Goal: Information Seeking & Learning: Find specific page/section

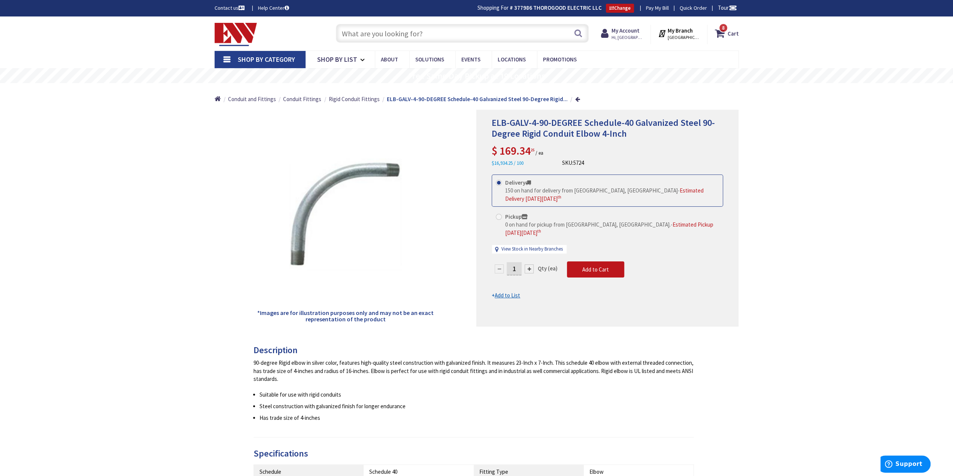
click at [427, 40] on input "text" at bounding box center [462, 33] width 253 height 19
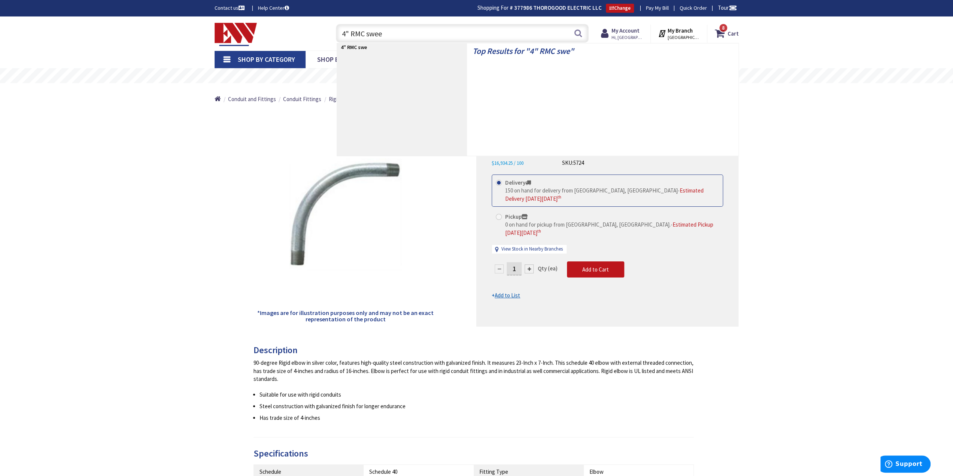
type input "4" RMC sweep"
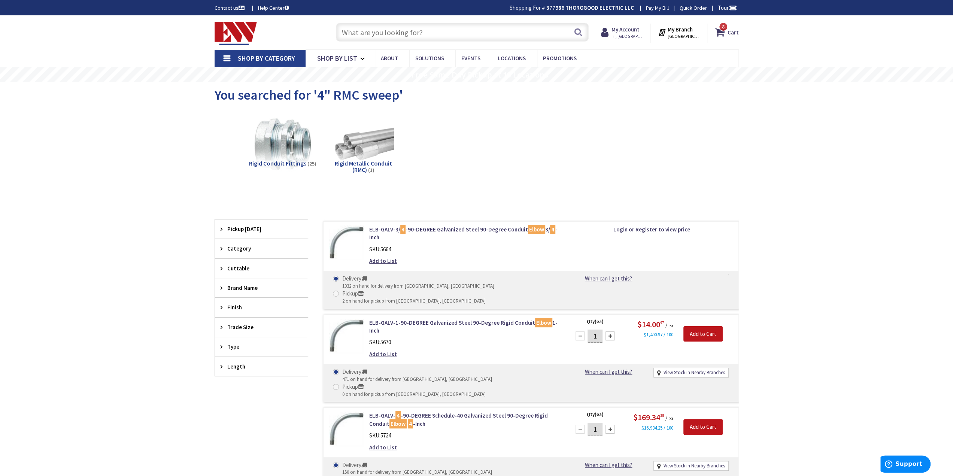
click at [360, 39] on input "text" at bounding box center [462, 32] width 253 height 19
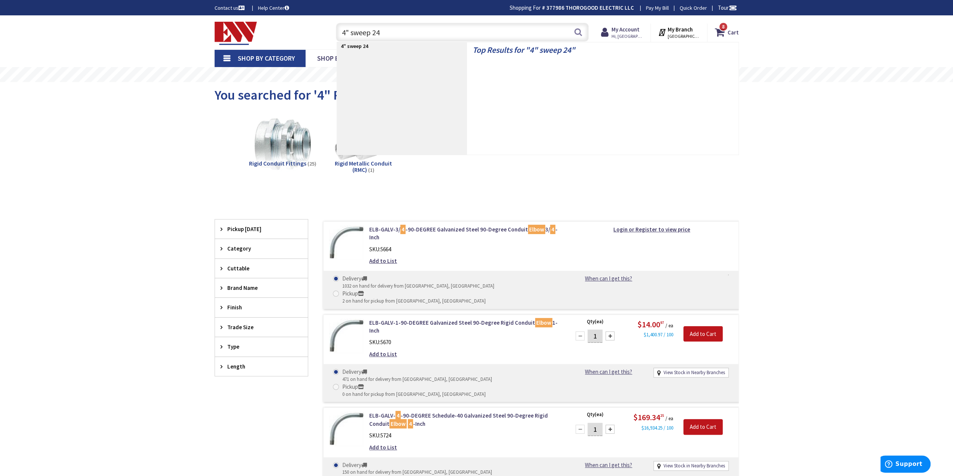
type input "4" sweep 24""
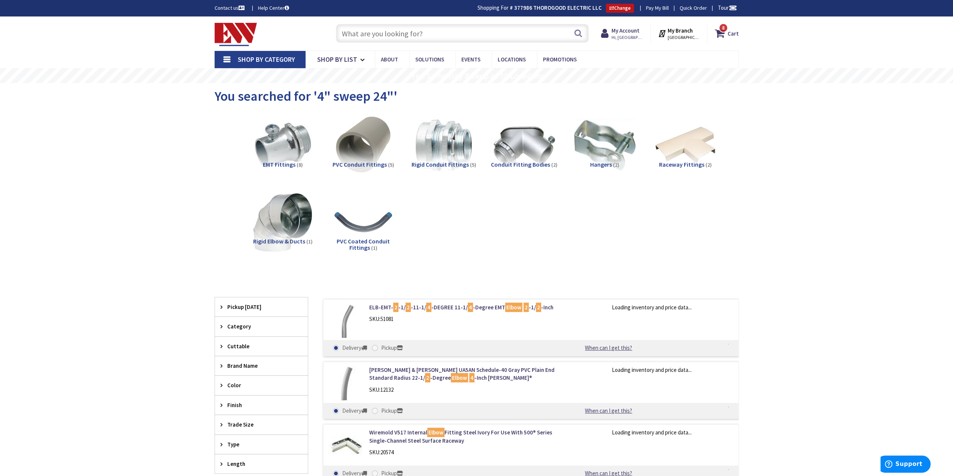
scroll to position [187, 0]
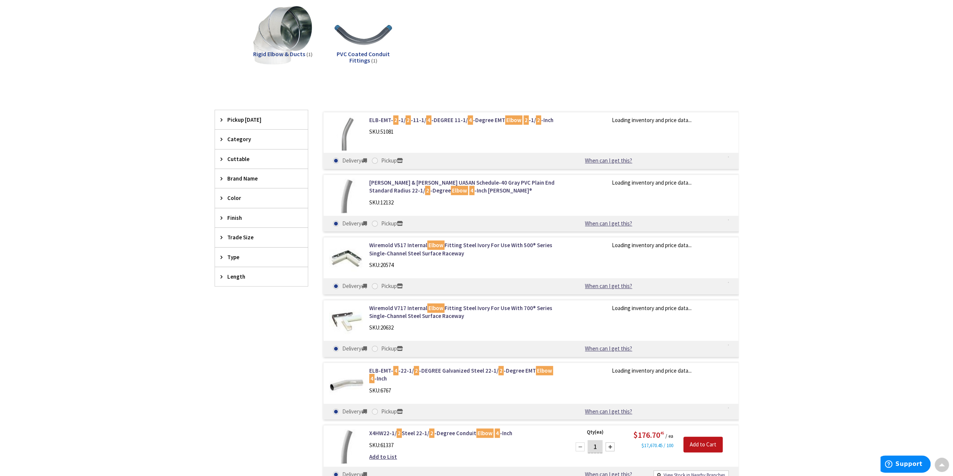
click at [244, 233] on span "Trade Size" at bounding box center [257, 237] width 61 height 8
click at [260, 263] on span "4 Inch" at bounding box center [261, 265] width 93 height 13
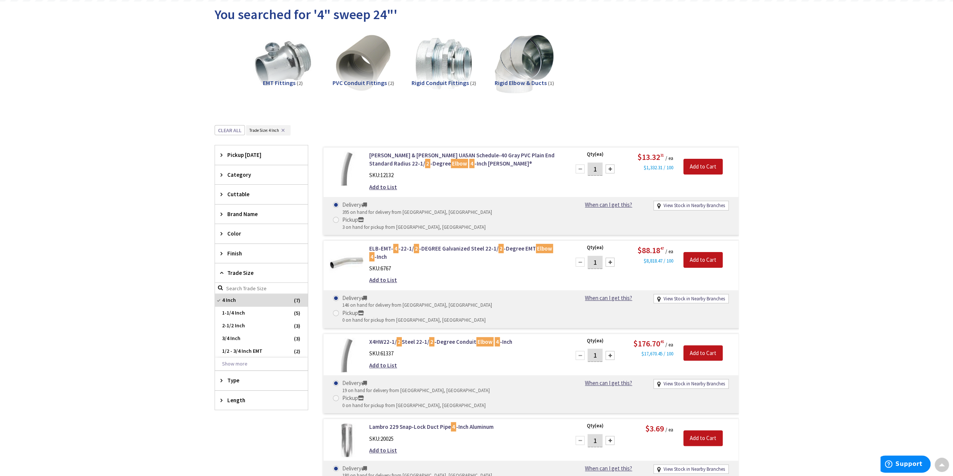
scroll to position [0, 0]
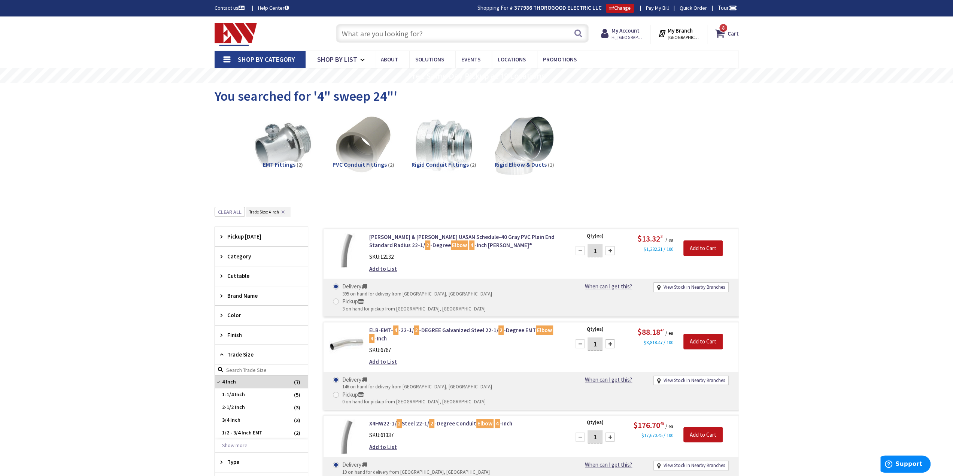
click at [412, 29] on input "text" at bounding box center [462, 33] width 253 height 19
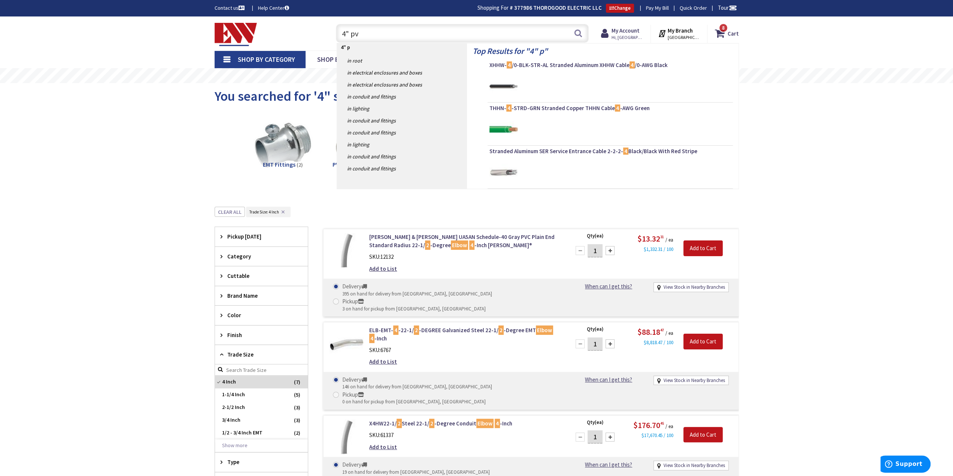
type input "4" pvc"
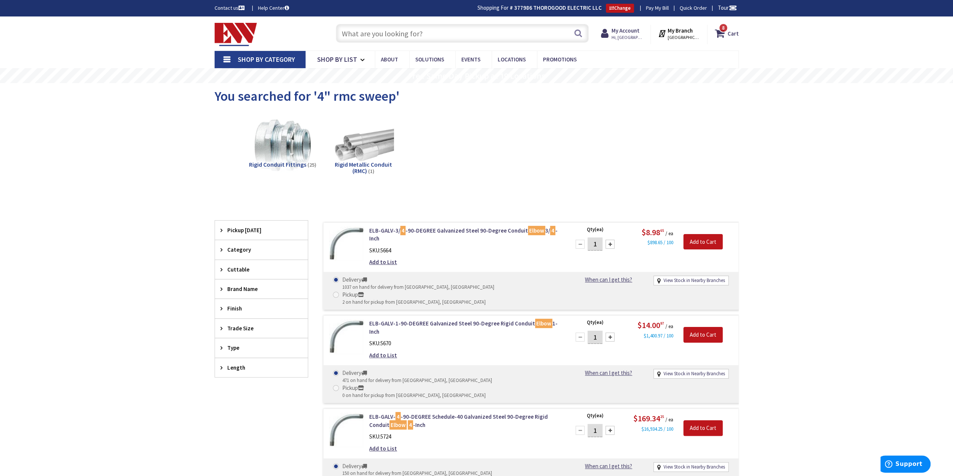
click at [228, 28] on img at bounding box center [235, 34] width 43 height 23
